Goal: Transaction & Acquisition: Purchase product/service

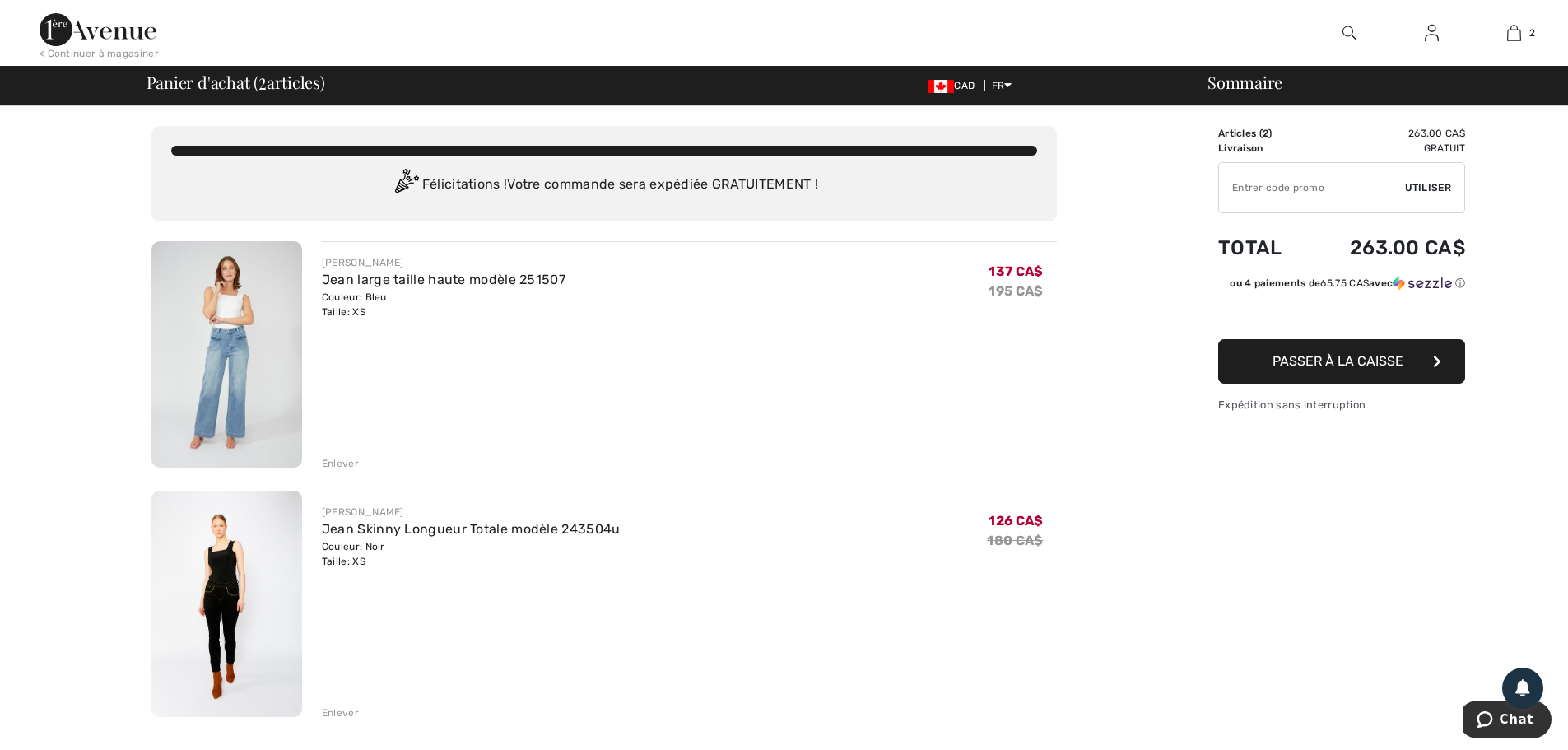
click at [1342, 359] on span "Passer à la caisse" at bounding box center [1338, 361] width 131 height 16
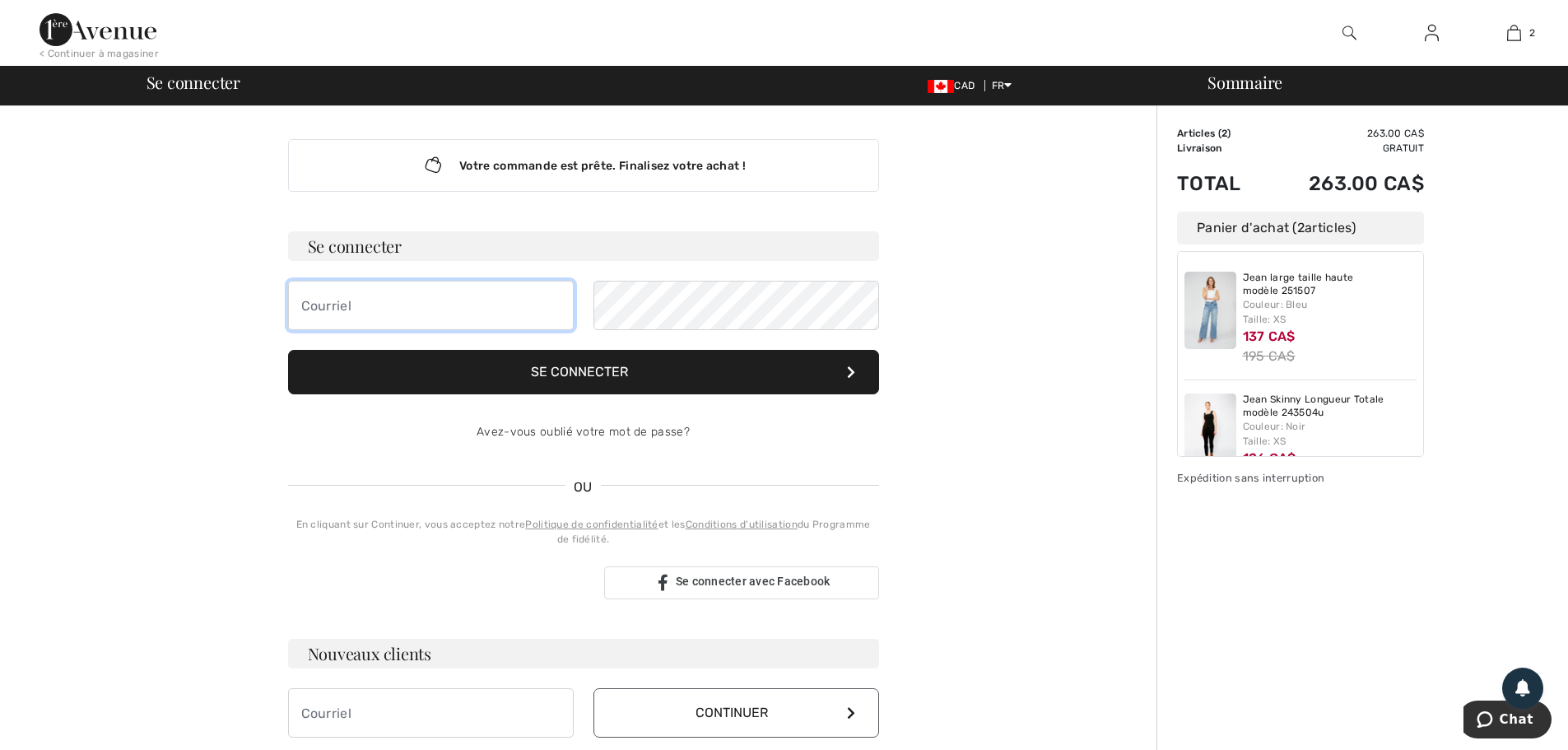
type input "francebigras@icloud.com"
click at [596, 370] on button "Se connecter" at bounding box center [584, 372] width 591 height 44
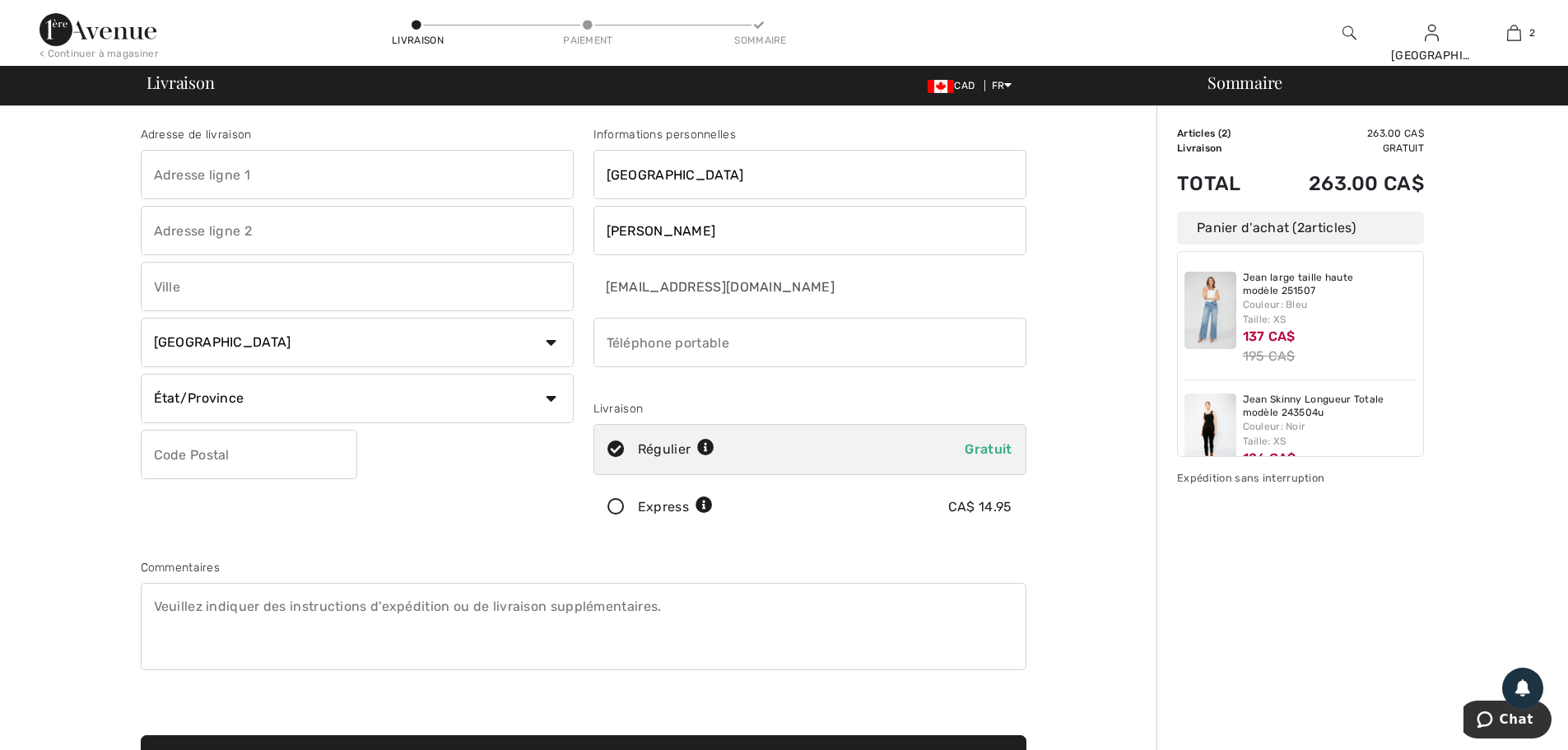
click at [173, 170] on input "text" at bounding box center [357, 175] width 433 height 49
type input "480 Chemin [PERSON_NAME]"
type input "302"
type input "L'Assomption"
select select "QC"
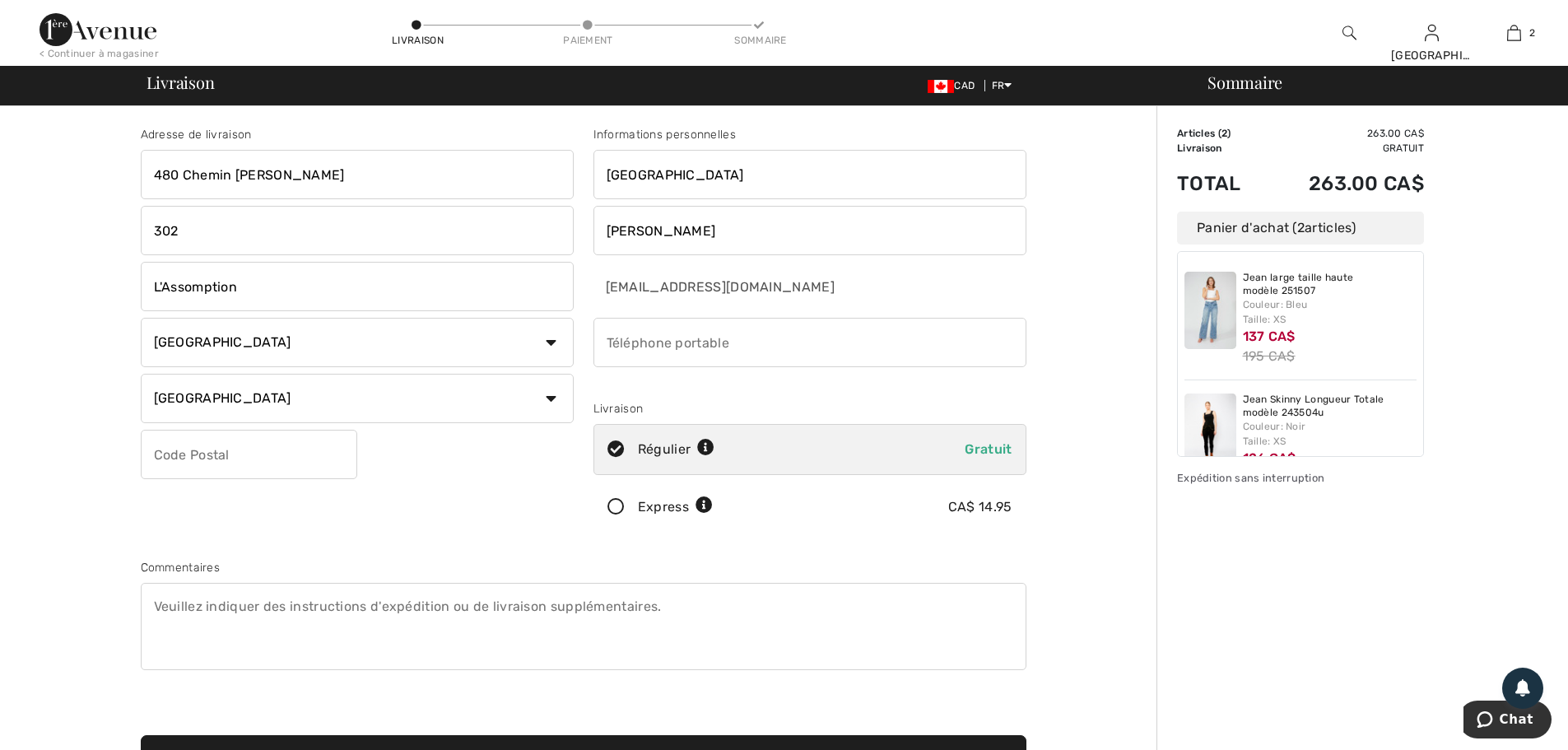
type input "J5W 0P1"
type input "5142666044"
type input "J5W0P1"
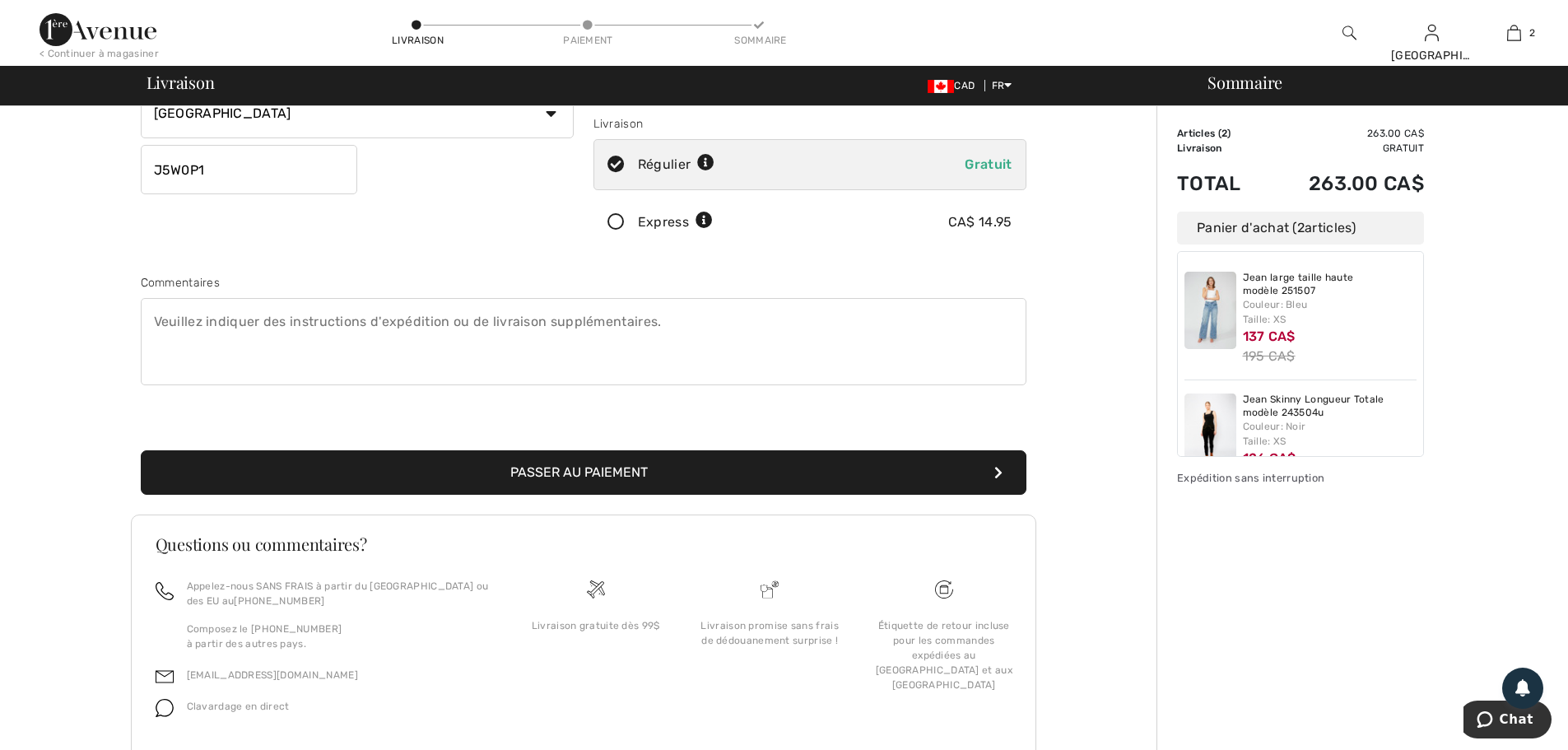
scroll to position [329, 0]
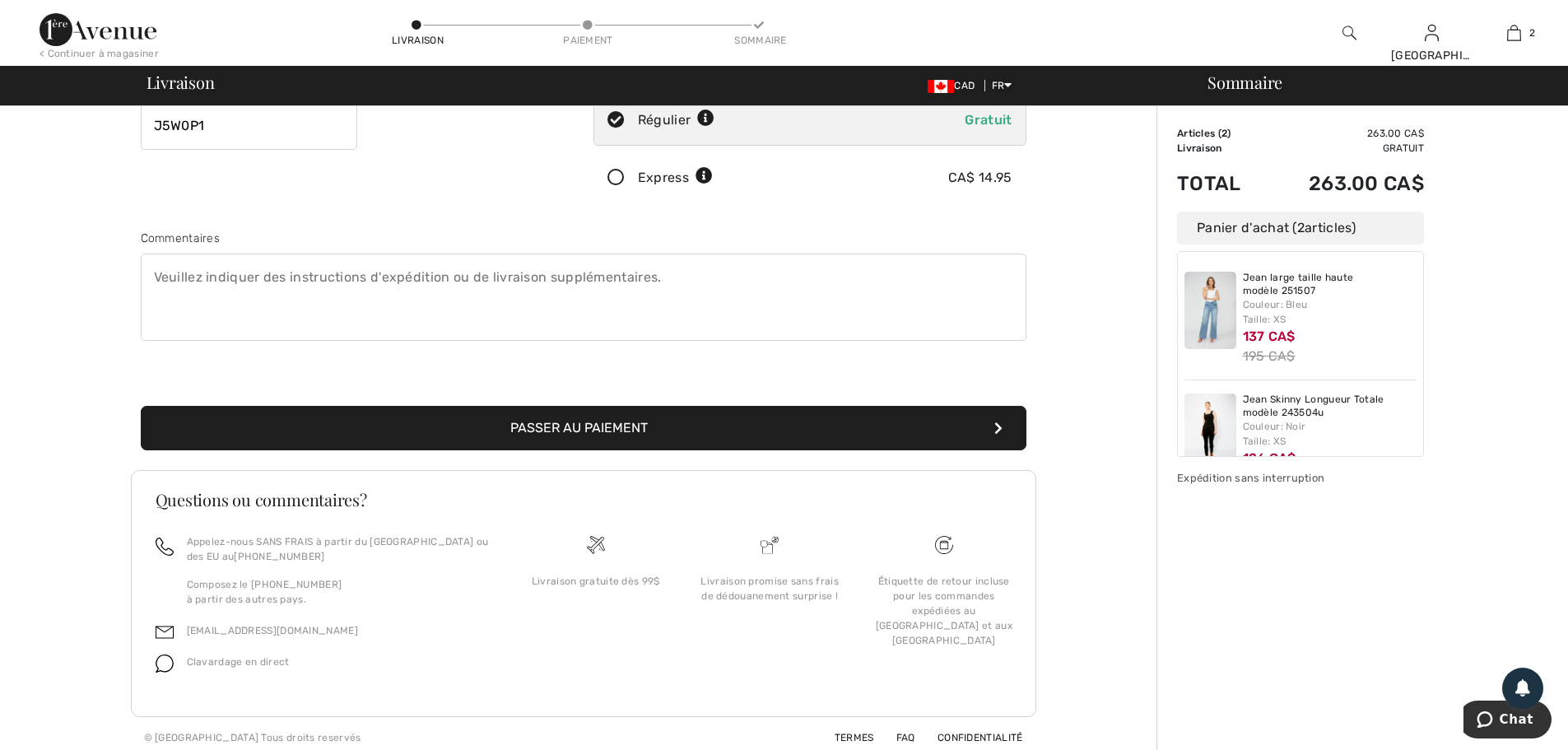
click at [571, 426] on button "Passer au paiement" at bounding box center [584, 428] width 886 height 44
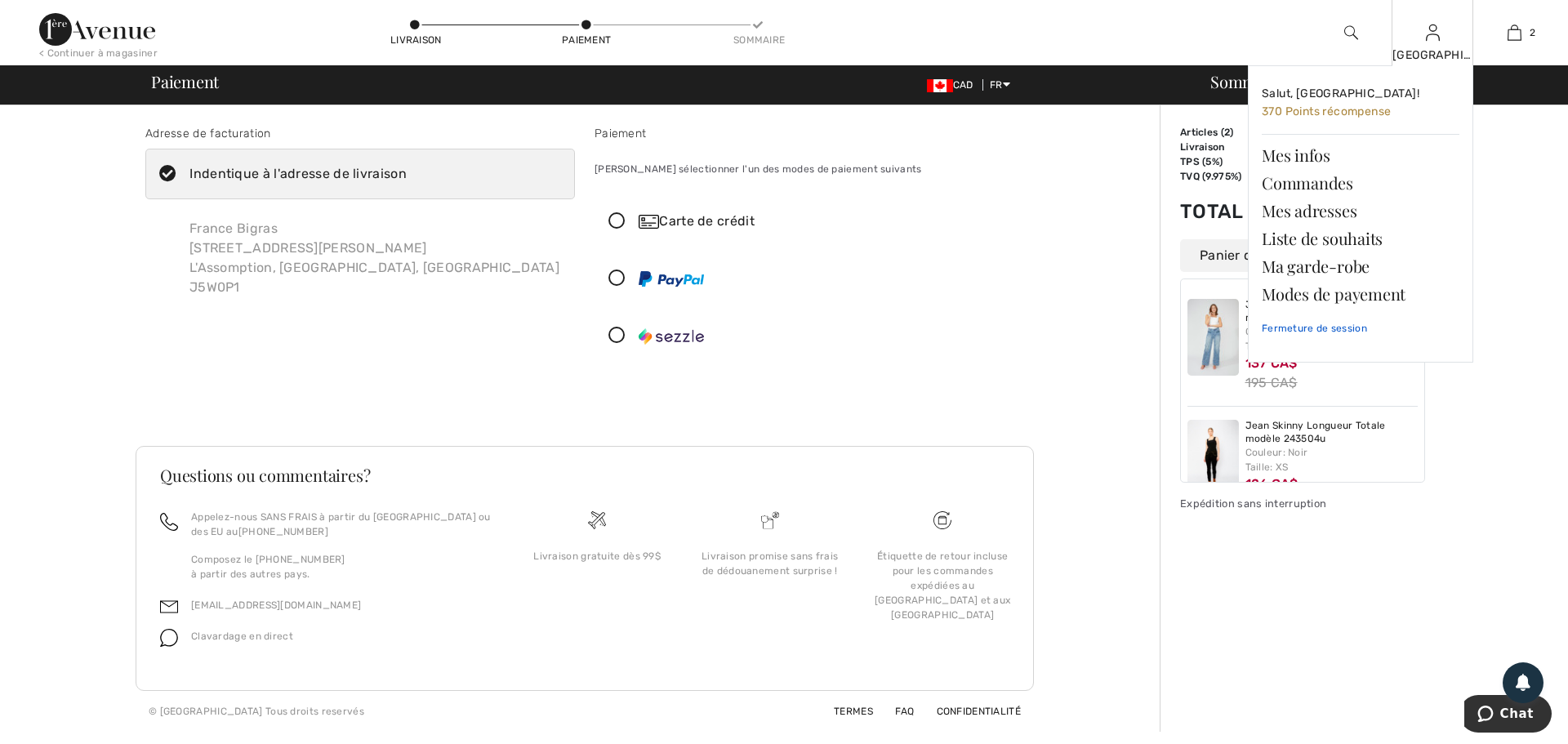
click at [1321, 327] on link "Fermeture de session" at bounding box center [1361, 328] width 198 height 41
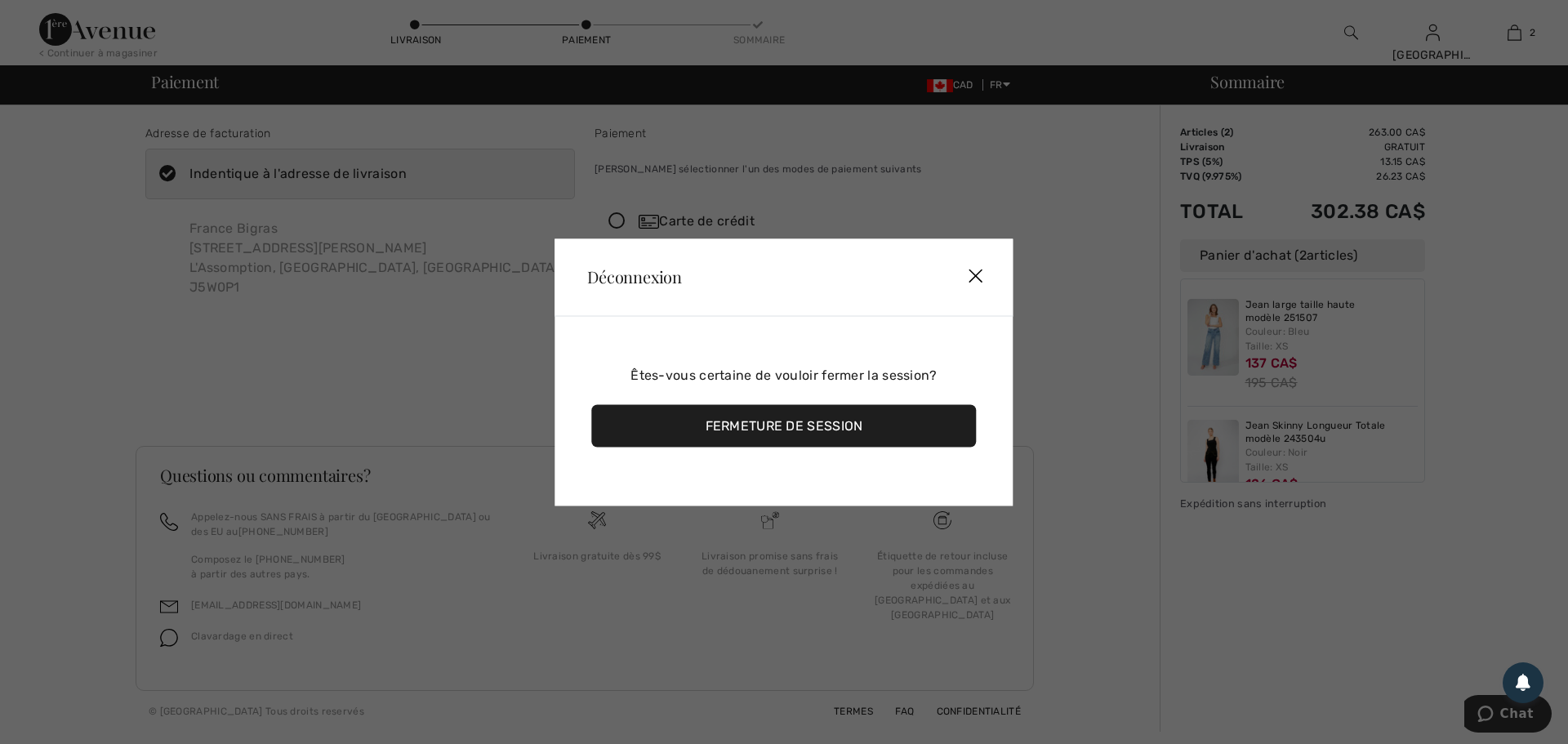
click at [835, 417] on div "Fermeture de session" at bounding box center [783, 425] width 385 height 42
